Goal: Contribute content: Add original content to the website for others to see

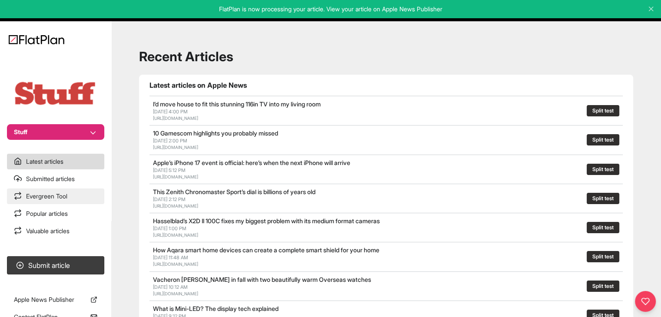
click at [84, 191] on link "Evergreen Tool" at bounding box center [55, 196] width 97 height 16
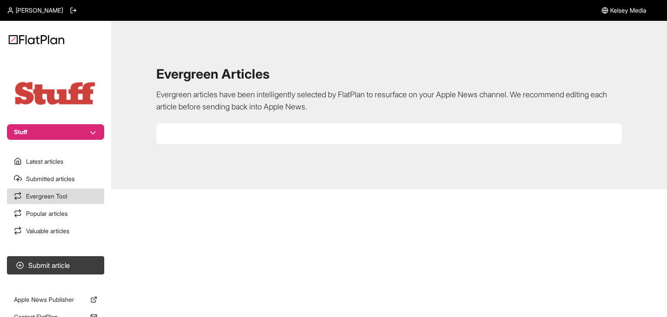
click at [35, 133] on button "Stuff" at bounding box center [55, 132] width 97 height 16
click at [46, 162] on button "Mens Fitness" at bounding box center [61, 164] width 76 height 16
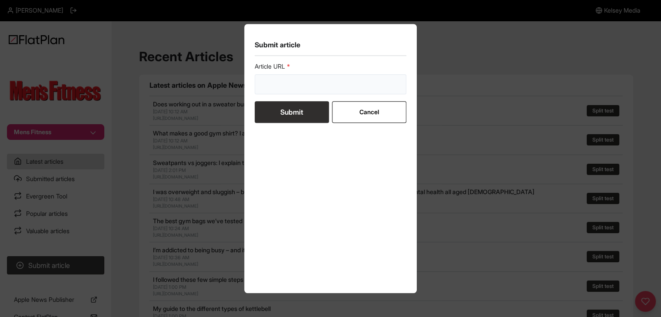
click at [318, 86] on input "url" at bounding box center [330, 84] width 152 height 20
paste input "[URL][DOMAIN_NAME]"
type input "[URL][DOMAIN_NAME]"
click at [313, 109] on button "Submit" at bounding box center [291, 112] width 74 height 22
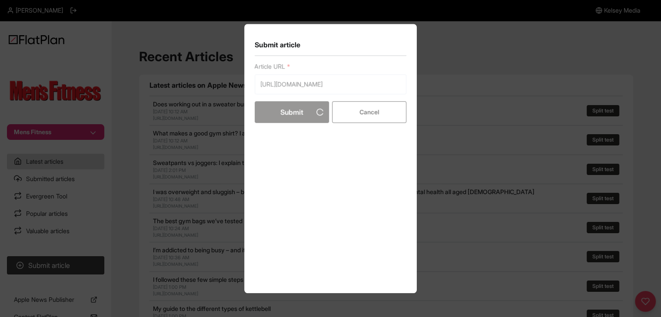
scroll to position [0, 0]
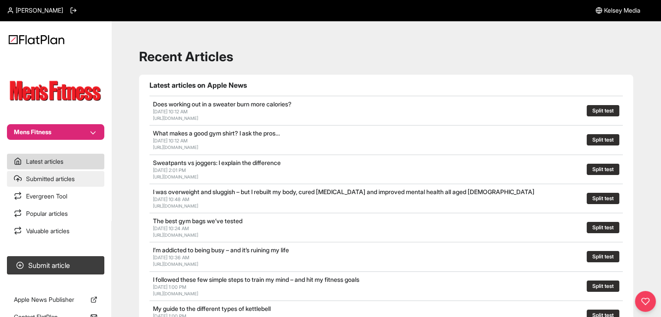
click at [65, 185] on link "Submitted articles" at bounding box center [55, 179] width 97 height 16
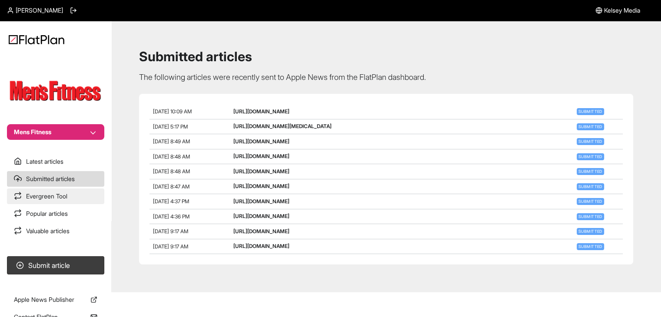
click at [59, 194] on link "Evergreen Tool" at bounding box center [55, 196] width 97 height 16
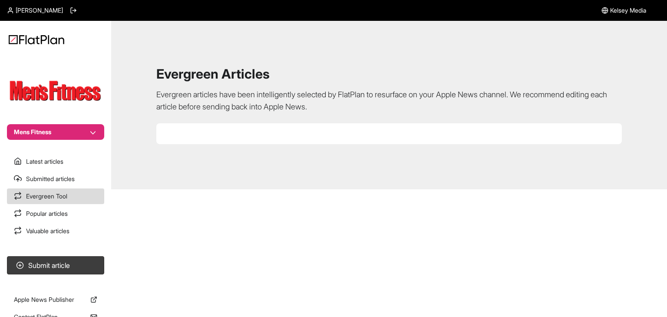
click at [47, 127] on button "Mens Fitness" at bounding box center [55, 132] width 97 height 16
click at [46, 134] on button "Mens Fitness" at bounding box center [55, 132] width 97 height 16
click at [59, 129] on button "Mens Fitness" at bounding box center [55, 132] width 97 height 16
drag, startPoint x: 58, startPoint y: 132, endPoint x: 48, endPoint y: 157, distance: 27.3
click at [58, 132] on button "Mens Fitness" at bounding box center [55, 132] width 97 height 16
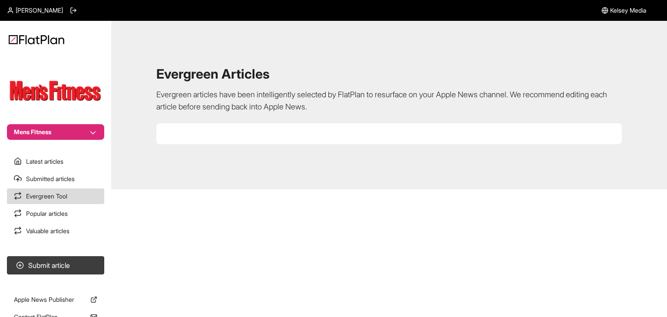
click at [46, 131] on button "Mens Fitness" at bounding box center [55, 132] width 97 height 16
click at [45, 177] on button "Stuff" at bounding box center [61, 180] width 76 height 16
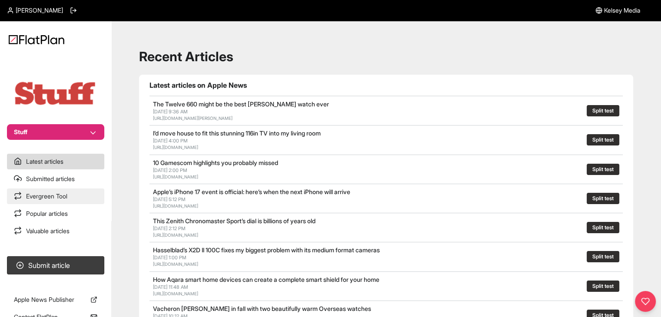
click at [75, 199] on link "Evergreen Tool" at bounding box center [55, 196] width 97 height 16
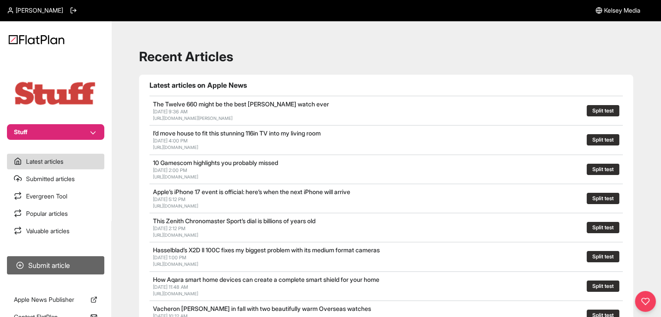
click at [79, 261] on button "Submit article" at bounding box center [55, 265] width 97 height 18
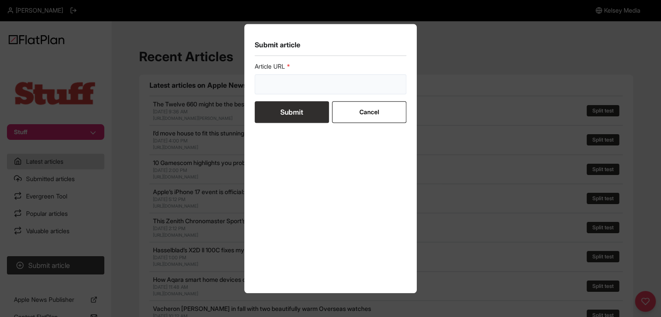
click at [347, 83] on input "url" at bounding box center [330, 84] width 152 height 20
paste input "[URL][DOMAIN_NAME]"
type input "[URL][DOMAIN_NAME]"
click at [306, 110] on button "Submit" at bounding box center [291, 112] width 74 height 22
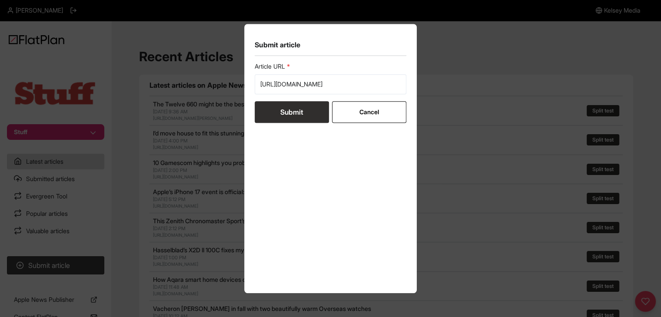
scroll to position [0, 0]
